Goal: Browse casually: Explore the website without a specific task or goal

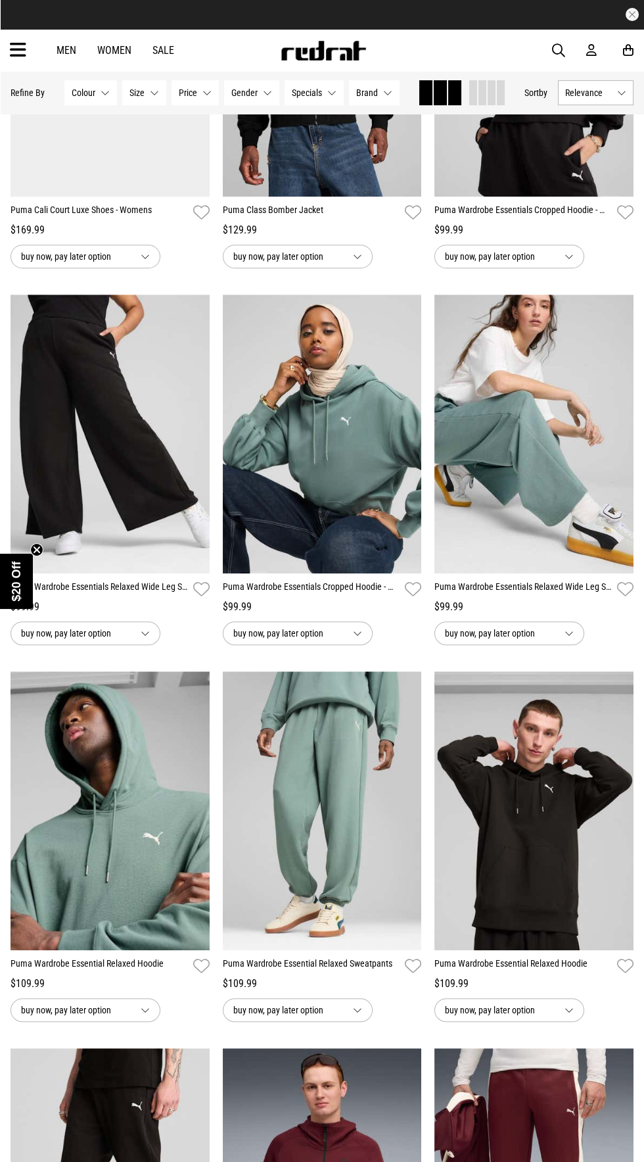
scroll to position [688, 0]
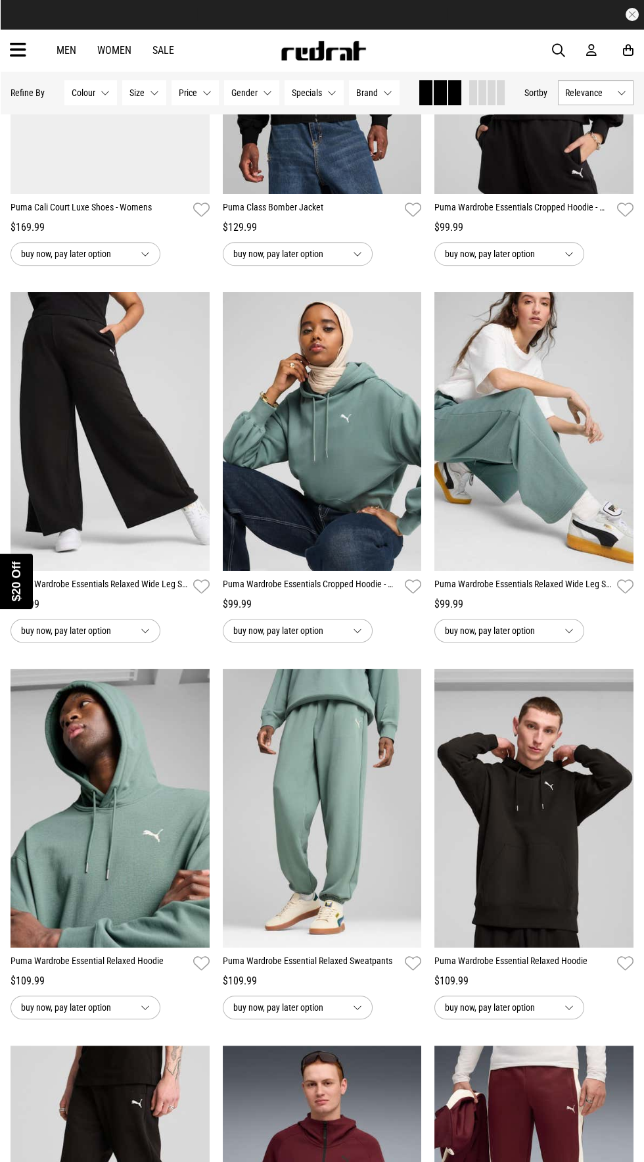
click at [394, 249] on div "Close dialog UNLOCK $20 OFF WHEN YOU JOIN THE CREW Sign up to receive email & S…" at bounding box center [322, 581] width 644 height 1162
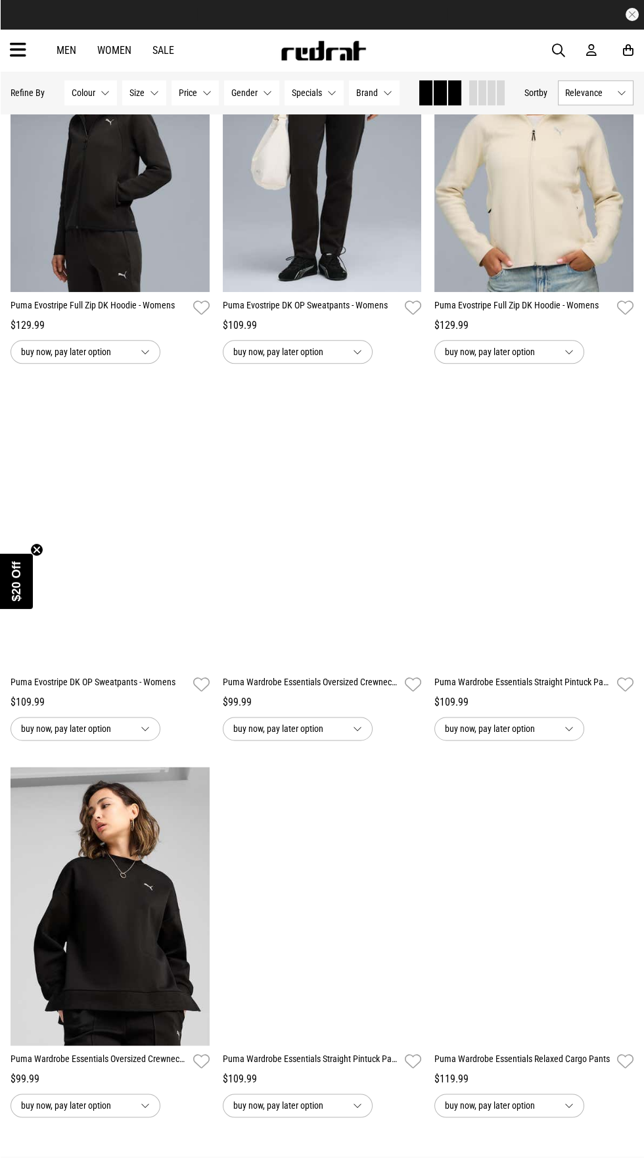
scroll to position [2097, 0]
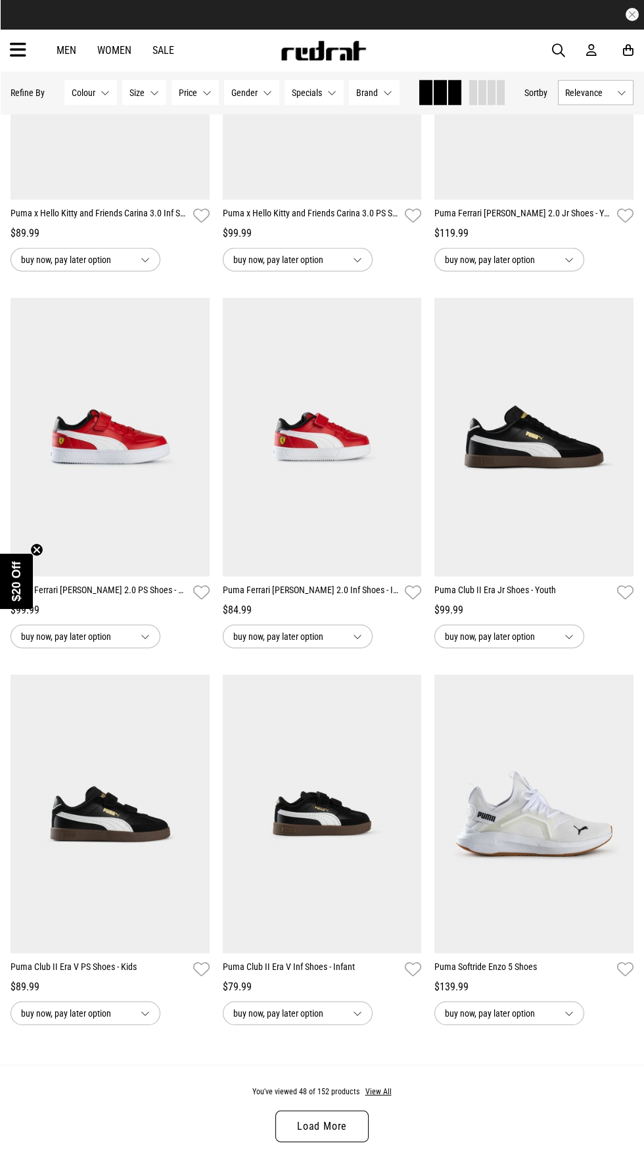
scroll to position [5206, 0]
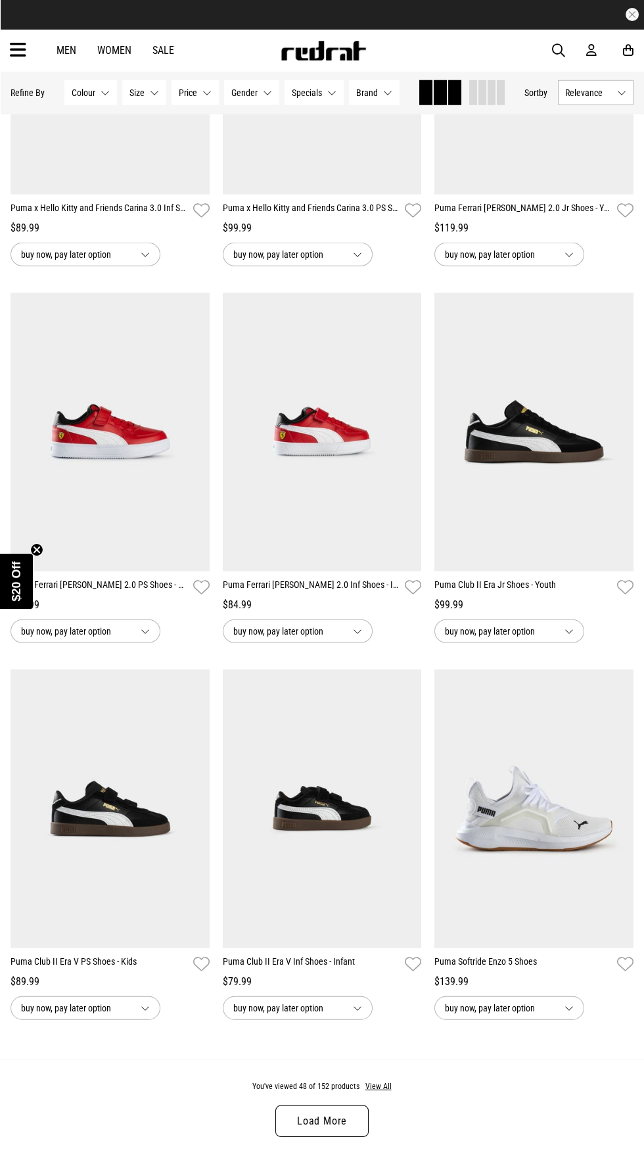
click at [346, 1105] on link "Load More" at bounding box center [321, 1121] width 93 height 32
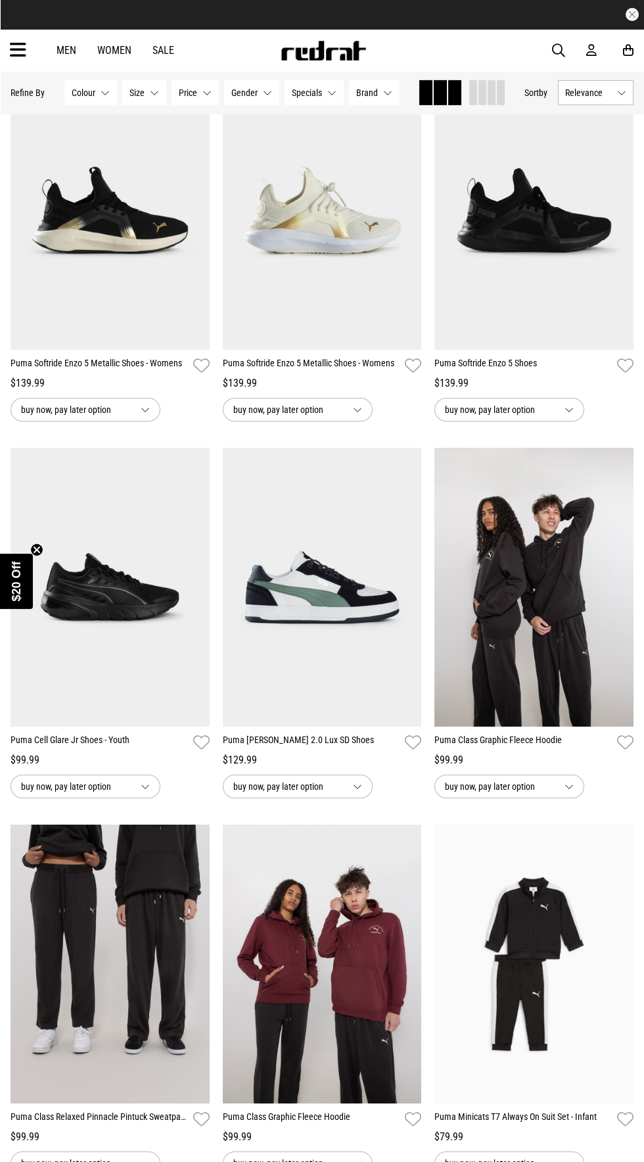
scroll to position [6220, 0]
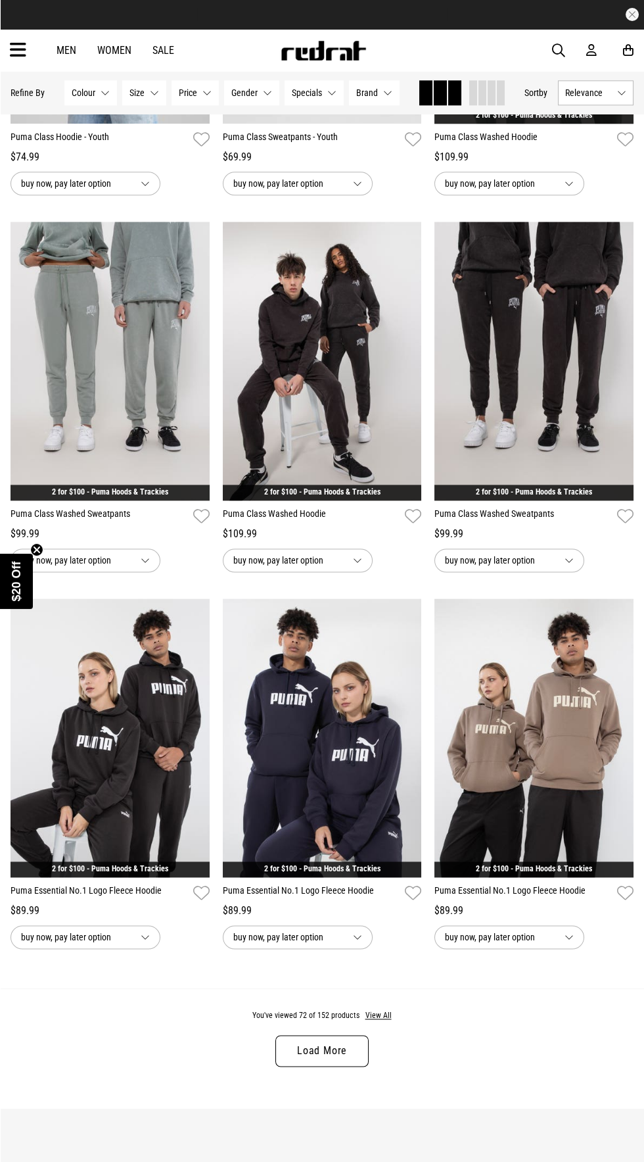
scroll to position [2348, 0]
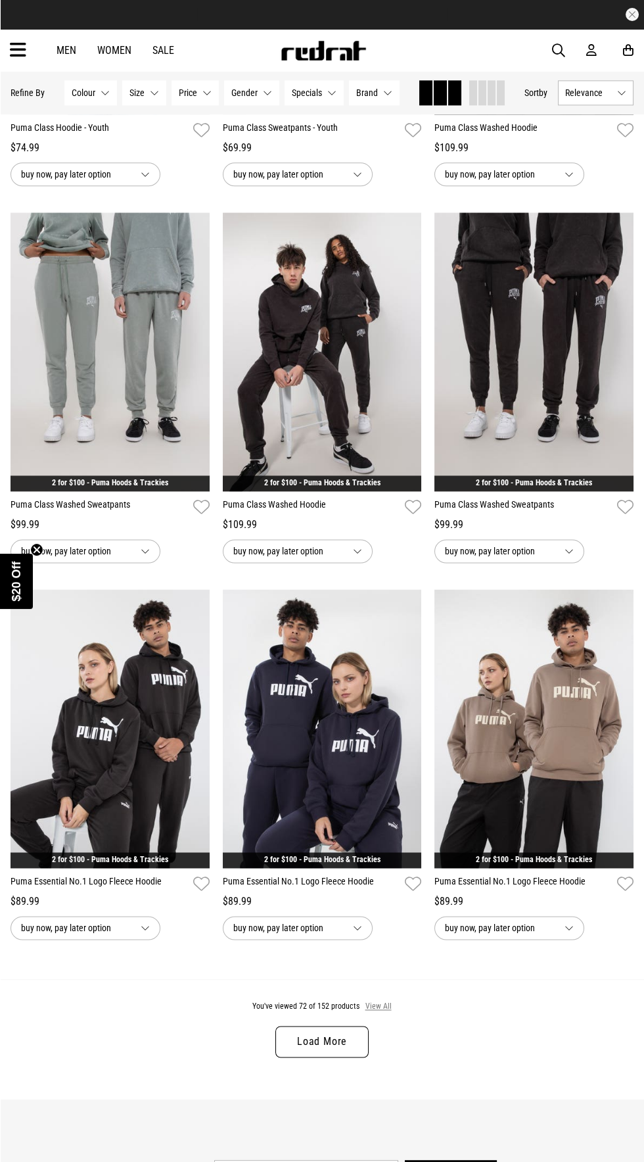
click at [371, 1001] on button "View All" at bounding box center [379, 1007] width 28 height 12
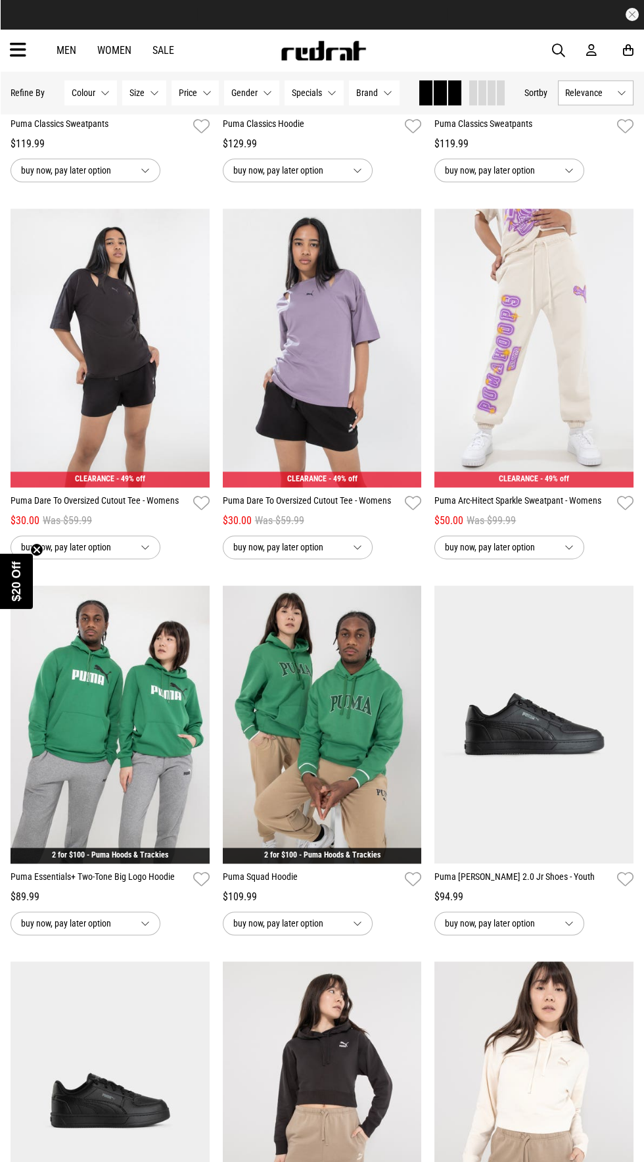
scroll to position [9508, 0]
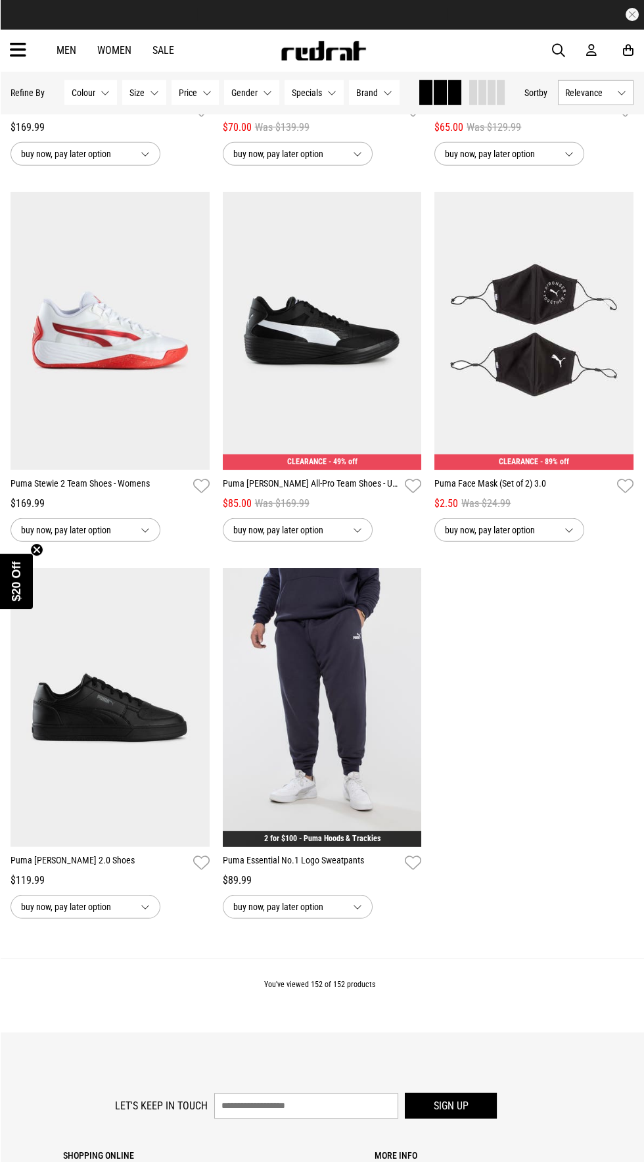
scroll to position [12541, 0]
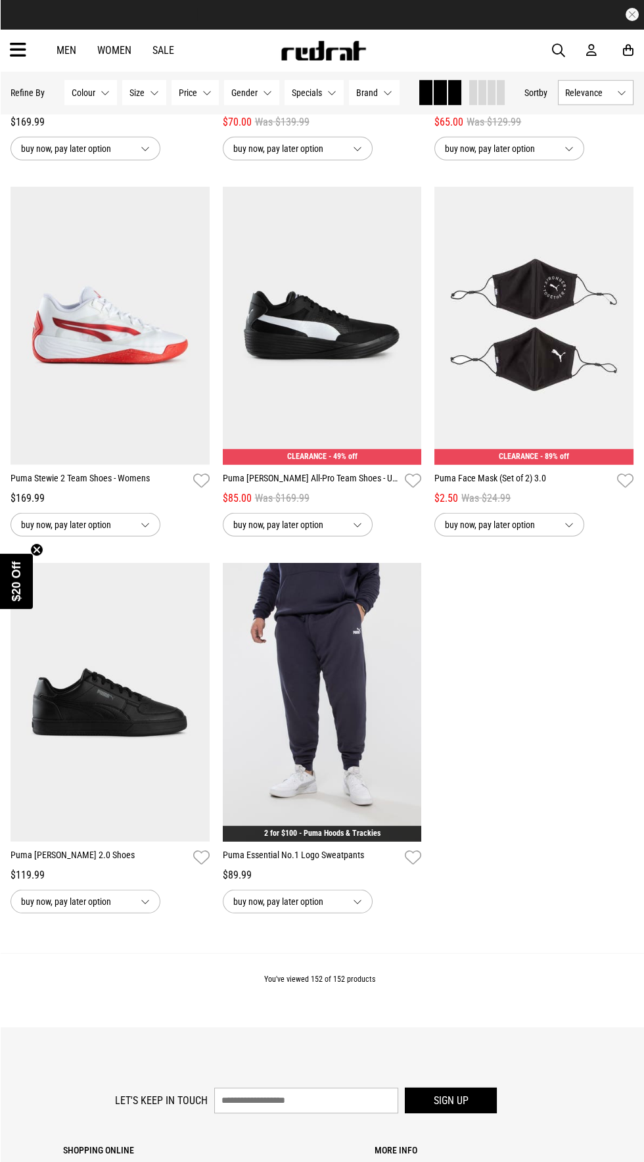
click at [358, 953] on div "You've viewed 152 of 152 products" at bounding box center [322, 990] width 644 height 74
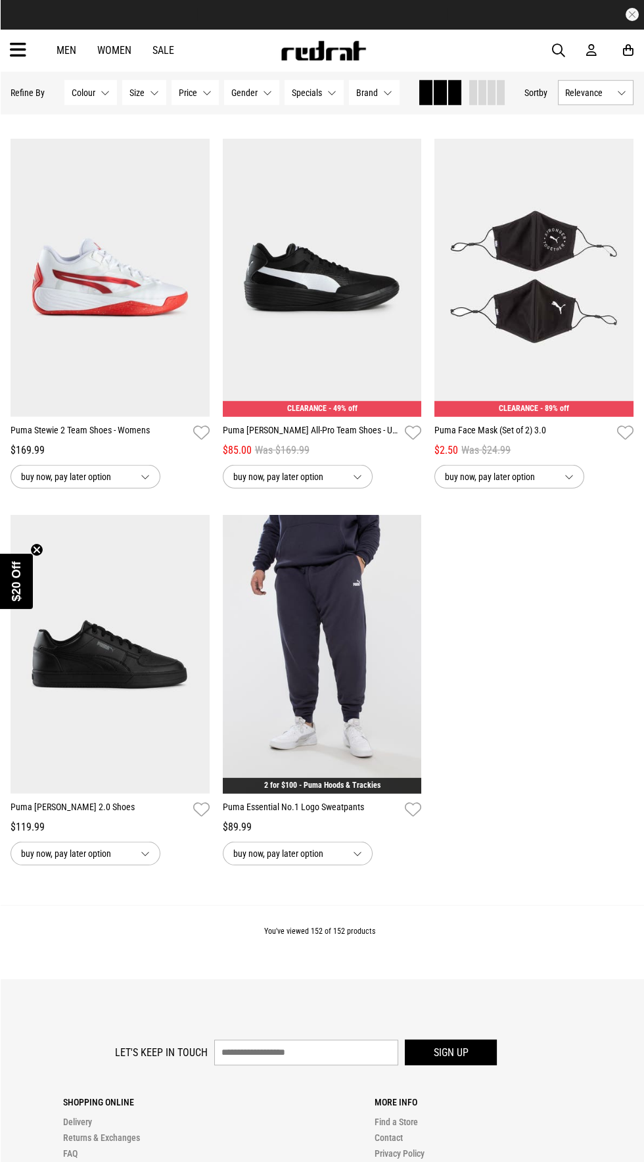
scroll to position [12565, 0]
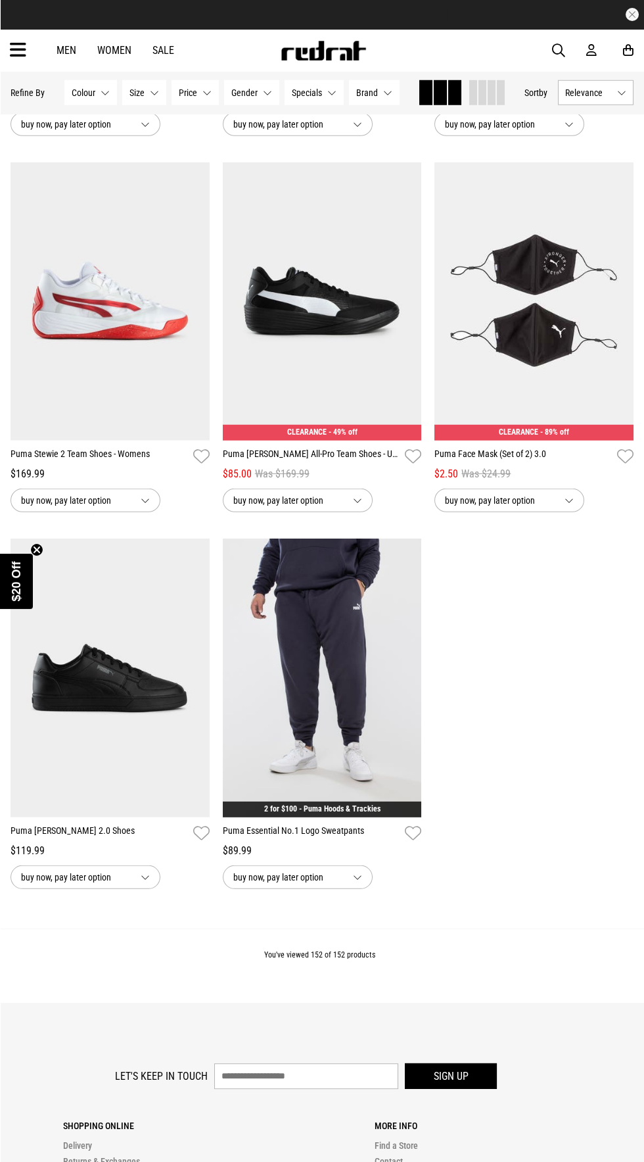
click at [361, 938] on div "You've viewed 152 of 152 products" at bounding box center [322, 965] width 644 height 74
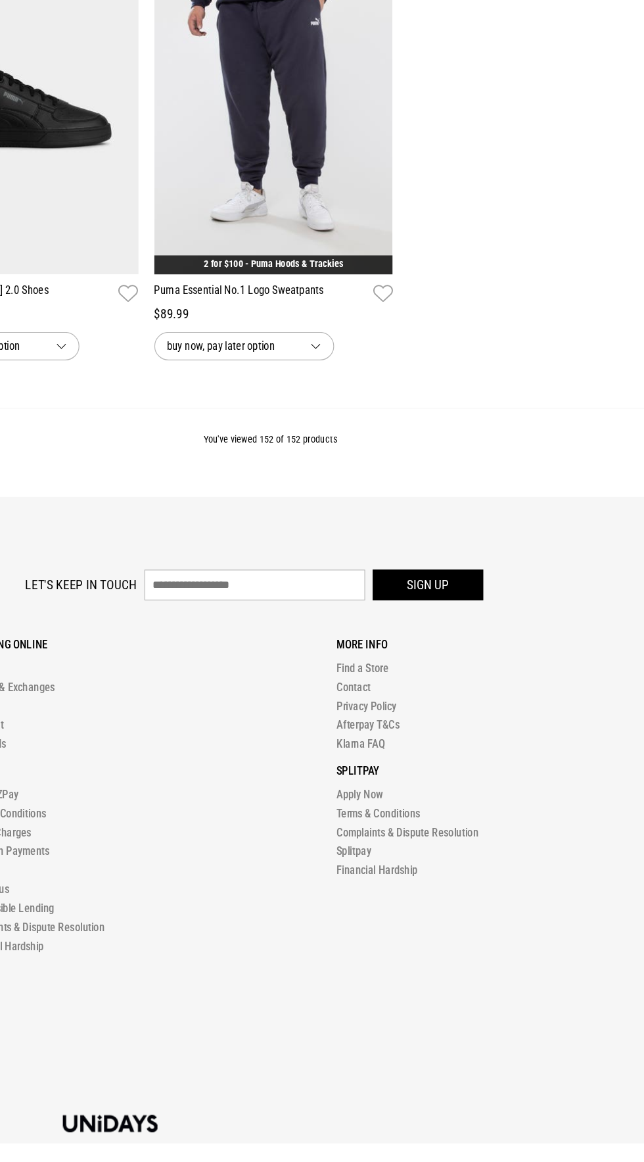
scroll to position [13049, 0]
